Goal: Find specific page/section

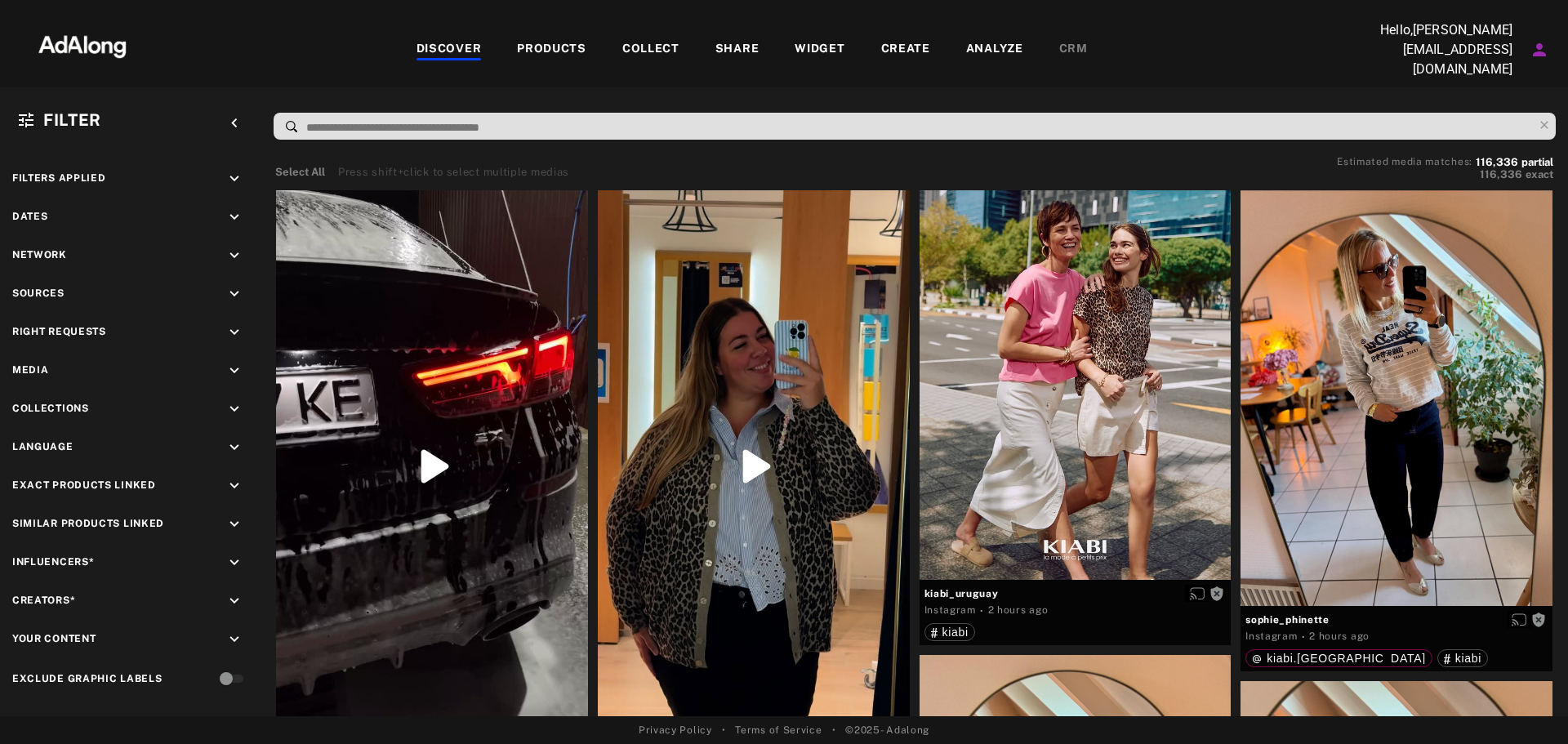
click at [578, 48] on div "PRODUCTS" at bounding box center [552, 49] width 69 height 20
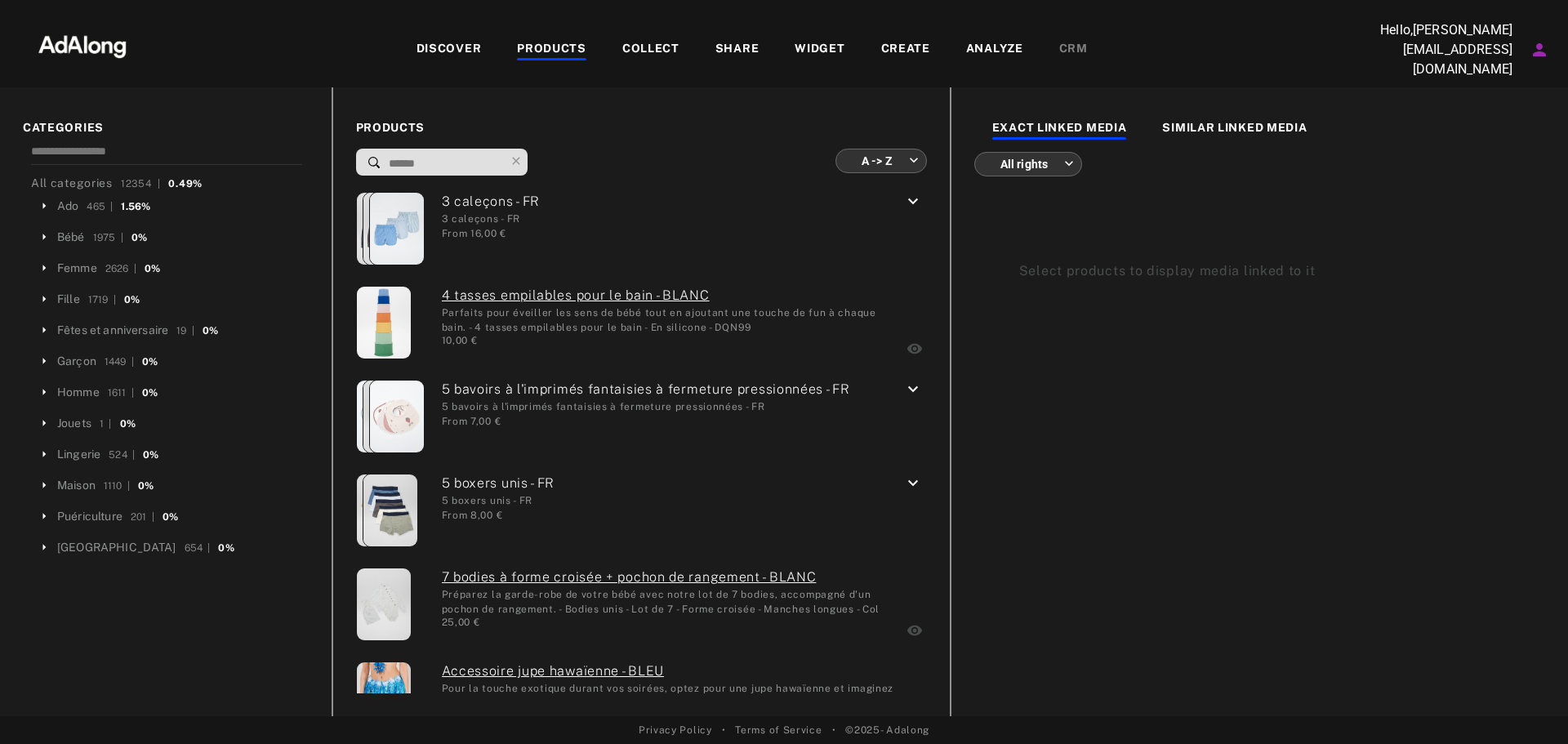
click at [647, 46] on div "COLLECT" at bounding box center [650, 49] width 57 height 20
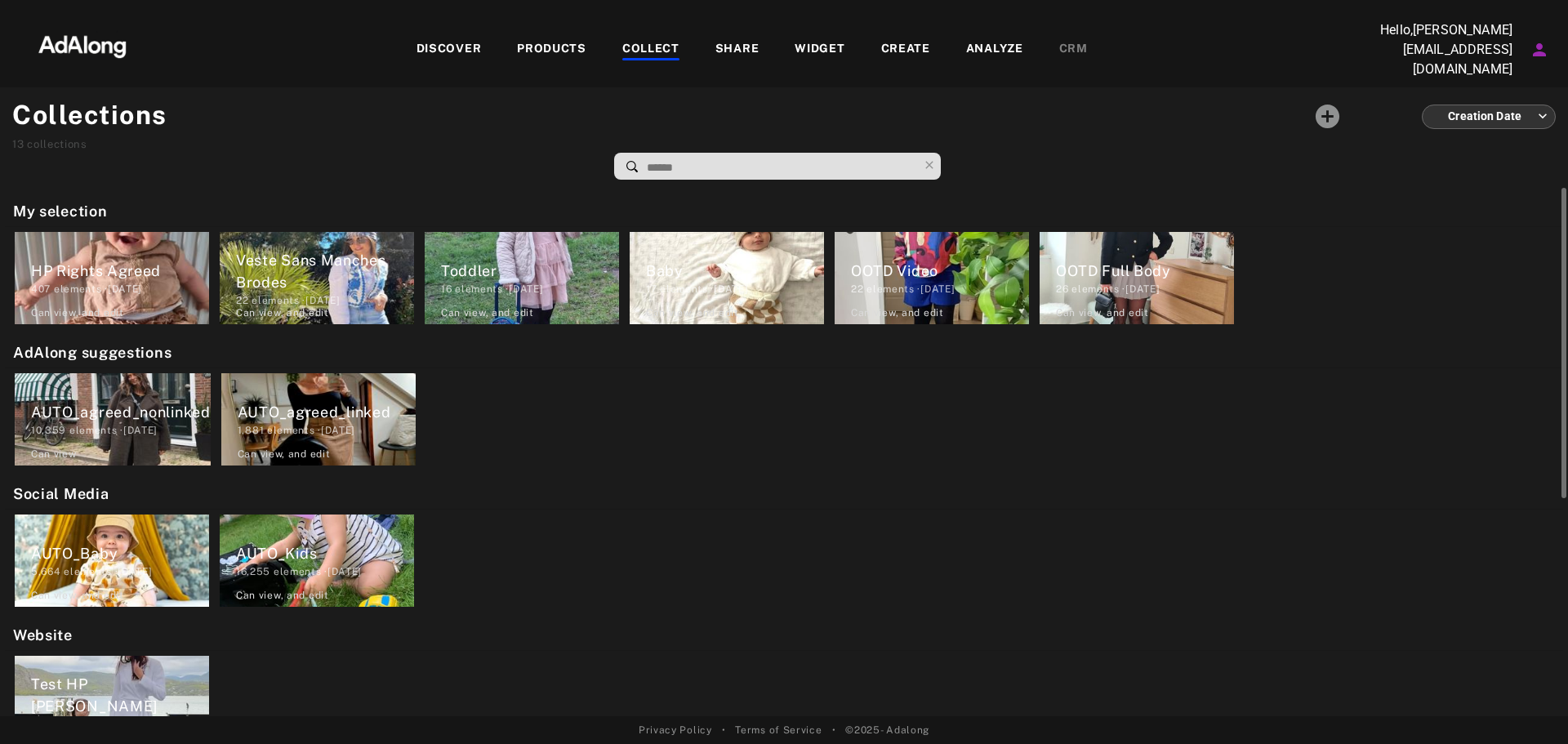
click at [723, 265] on div "Baby" at bounding box center [735, 270] width 178 height 22
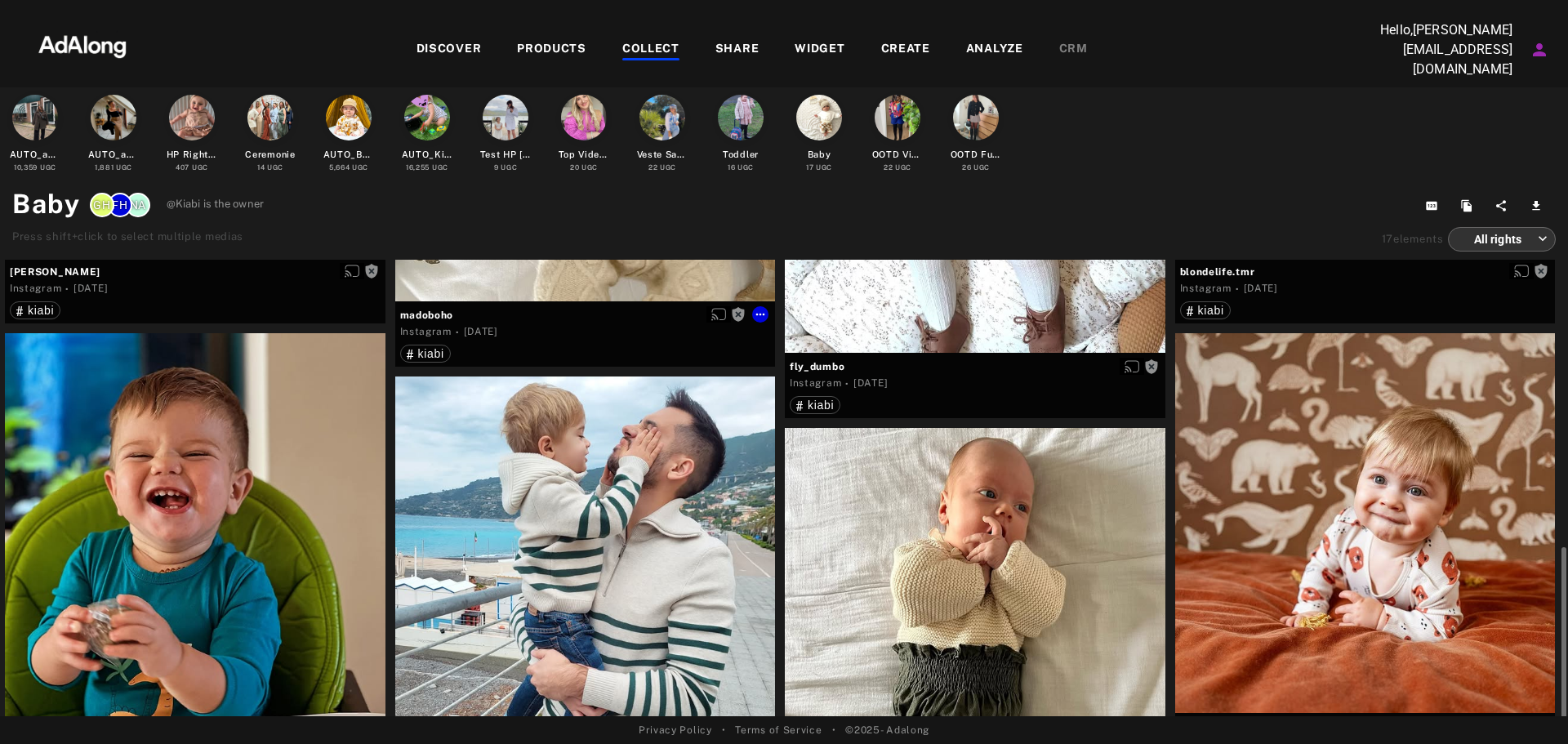
scroll to position [689, 0]
